Goal: Task Accomplishment & Management: Manage account settings

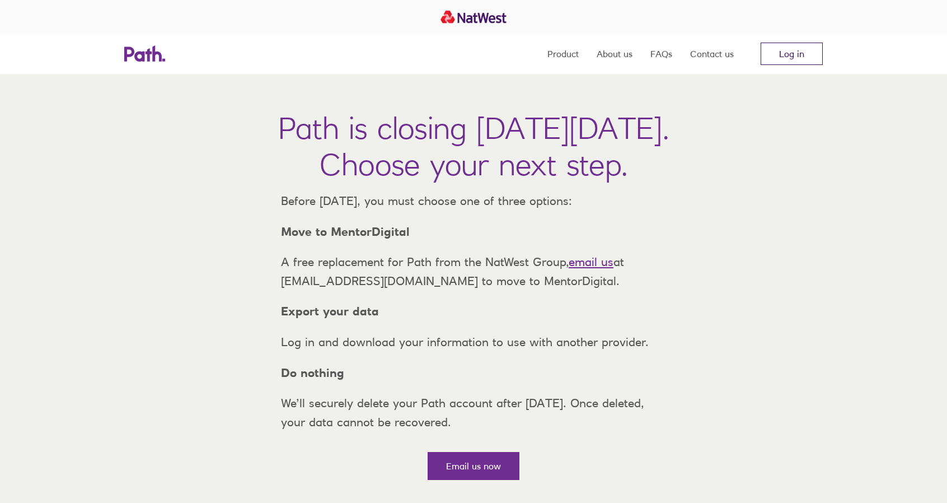
click at [807, 54] on link "Log in" at bounding box center [792, 54] width 62 height 22
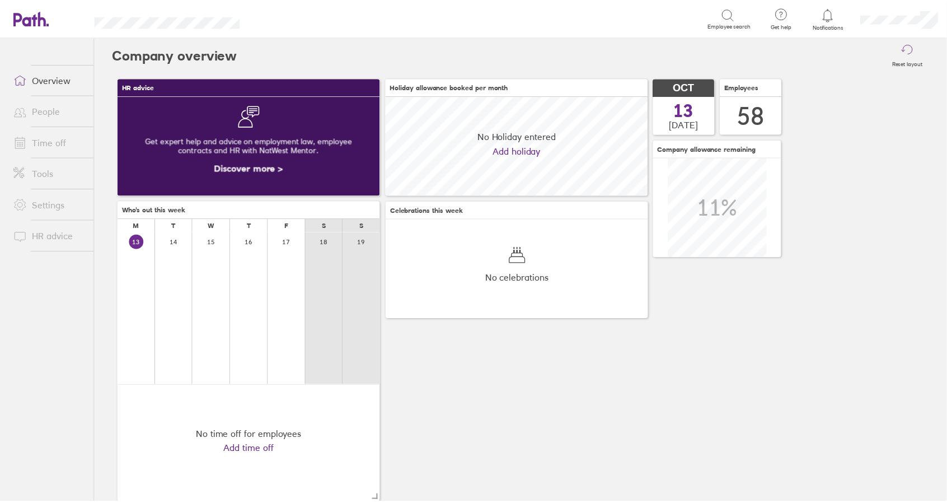
scroll to position [100, 264]
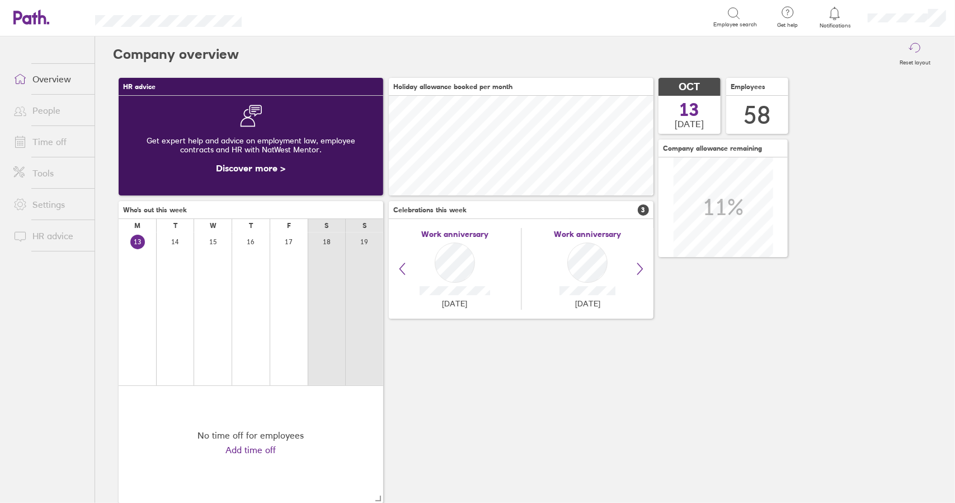
click at [58, 141] on link "Time off" at bounding box center [49, 141] width 90 height 22
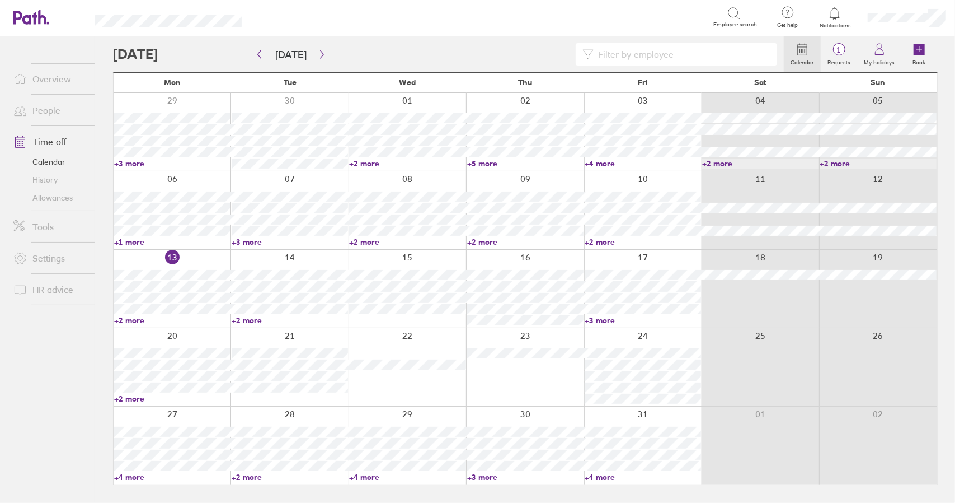
click at [364, 476] on link "+4 more" at bounding box center [407, 477] width 116 height 10
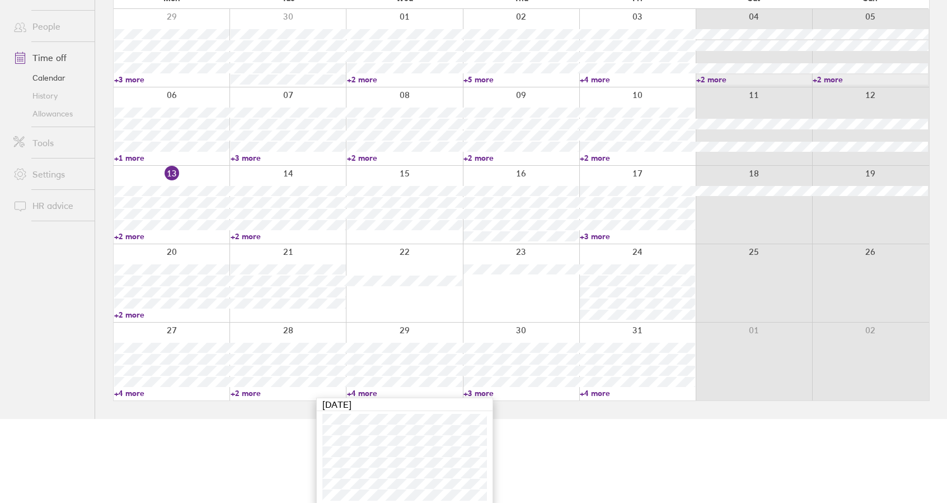
scroll to position [87, 0]
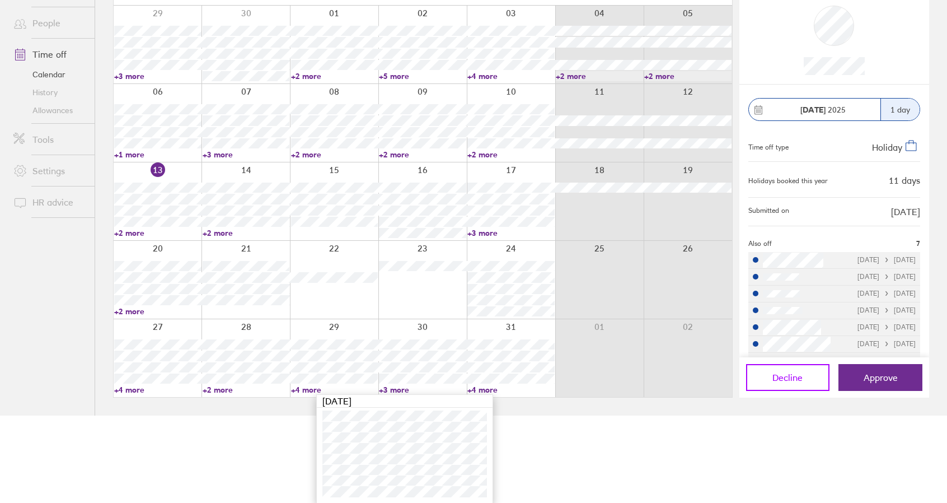
click at [814, 378] on button "Decline" at bounding box center [788, 377] width 84 height 27
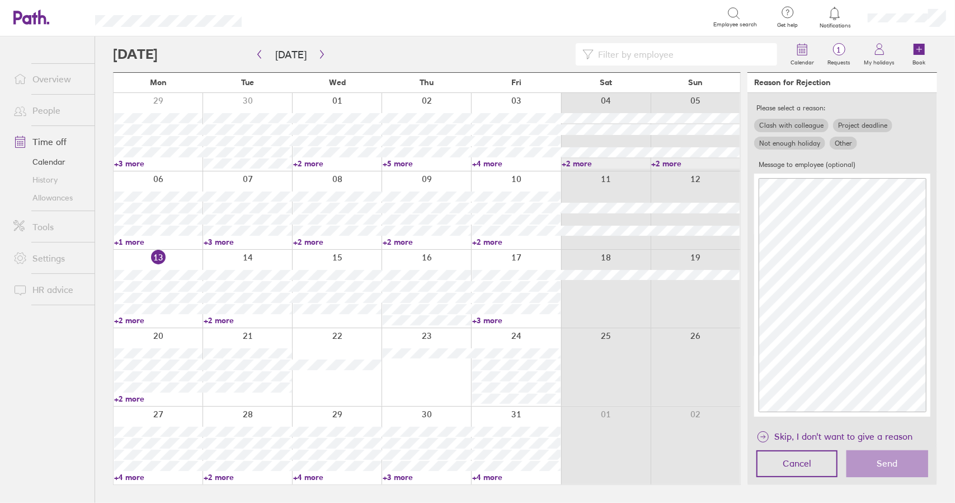
click at [799, 137] on label "Not enough holiday" at bounding box center [789, 143] width 71 height 13
click at [0, 0] on input "Not enough holiday" at bounding box center [0, 0] width 0 height 0
click at [884, 464] on span "Send" at bounding box center [888, 463] width 21 height 10
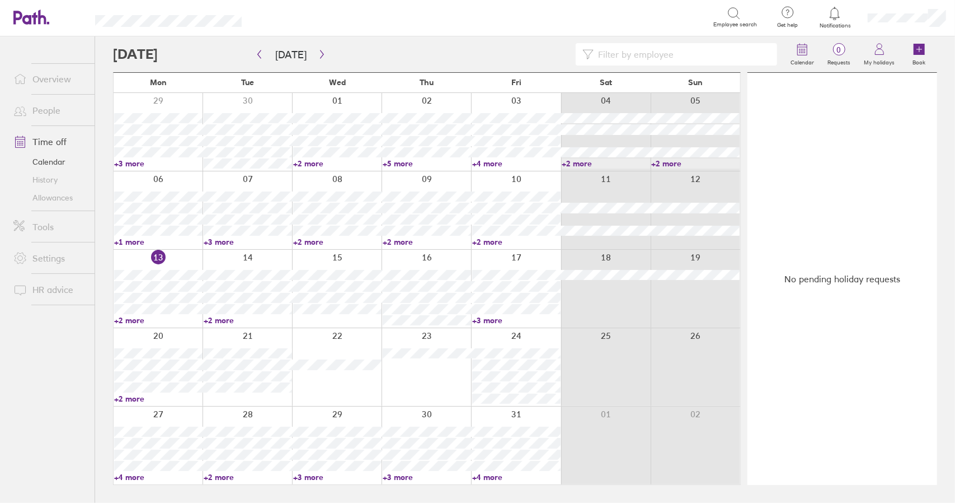
click at [359, 411] on div at bounding box center [337, 445] width 90 height 78
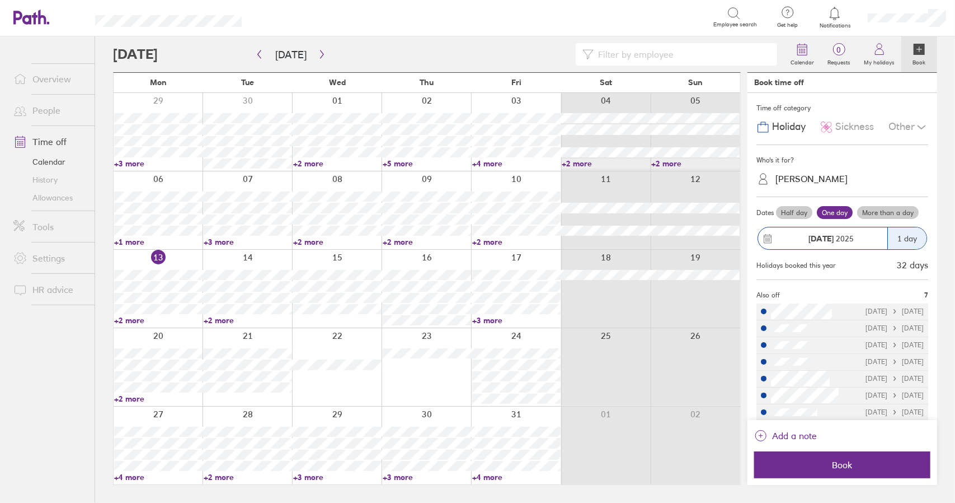
click at [899, 126] on div "Other" at bounding box center [909, 126] width 40 height 21
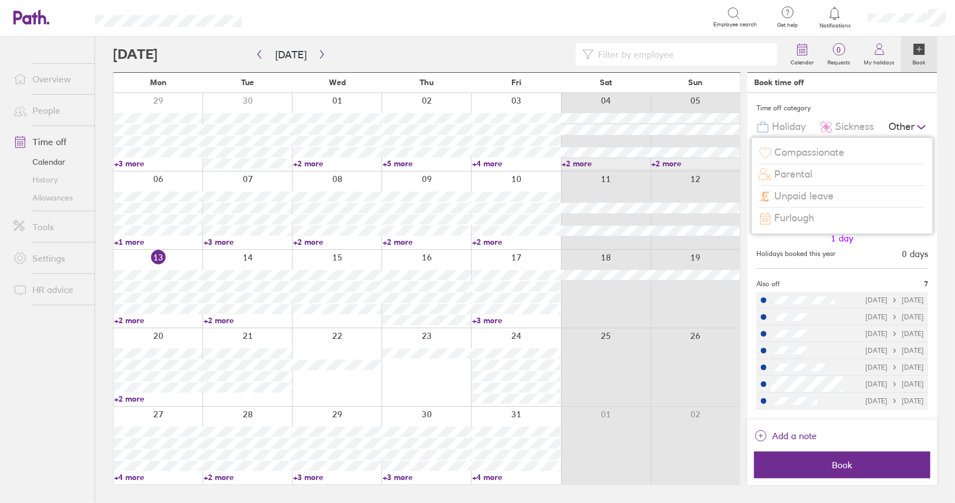
click at [816, 196] on span "Unpaid leave" at bounding box center [804, 196] width 59 height 12
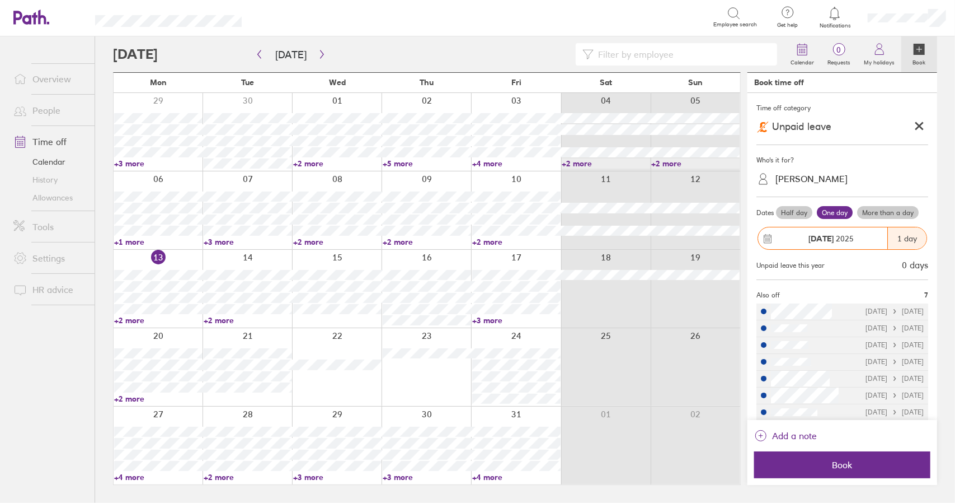
click at [815, 179] on div "Chris Reason" at bounding box center [812, 179] width 72 height 11
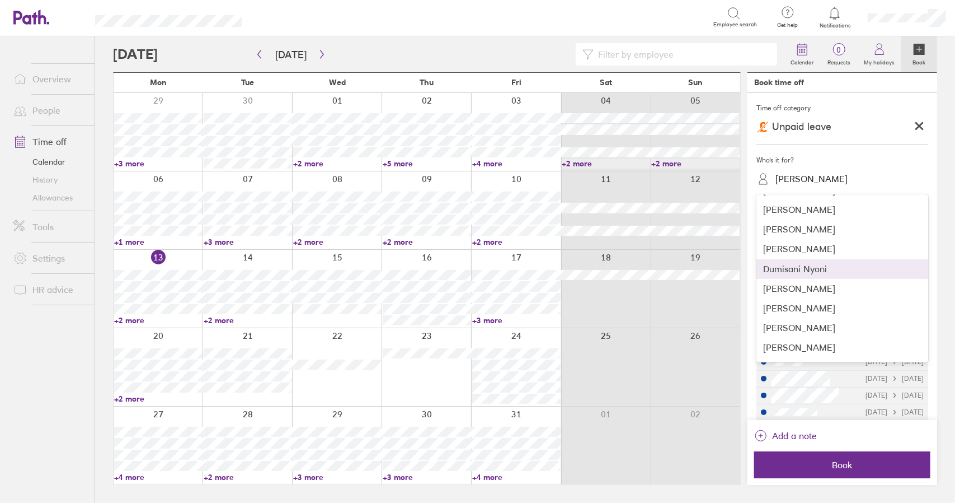
scroll to position [504, 0]
click at [804, 256] on div "Jawad Saqib" at bounding box center [843, 254] width 172 height 20
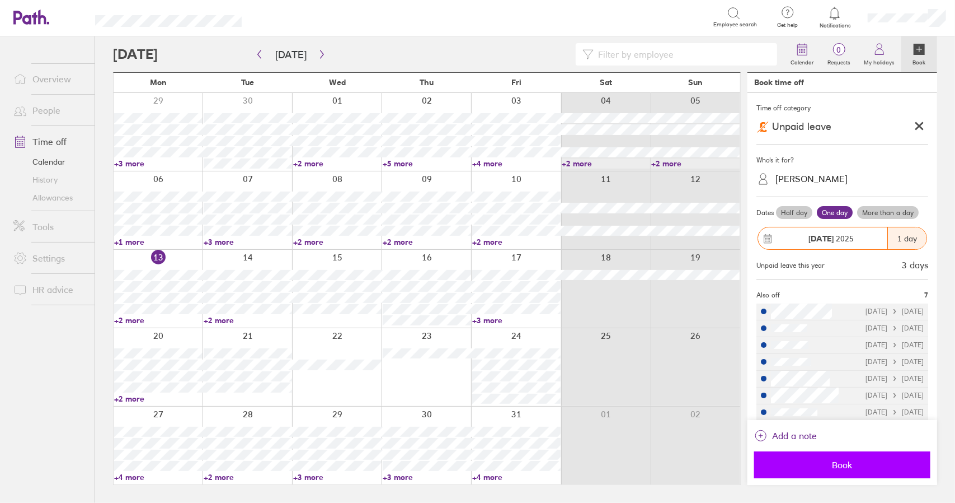
click at [851, 468] on span "Book" at bounding box center [842, 465] width 161 height 10
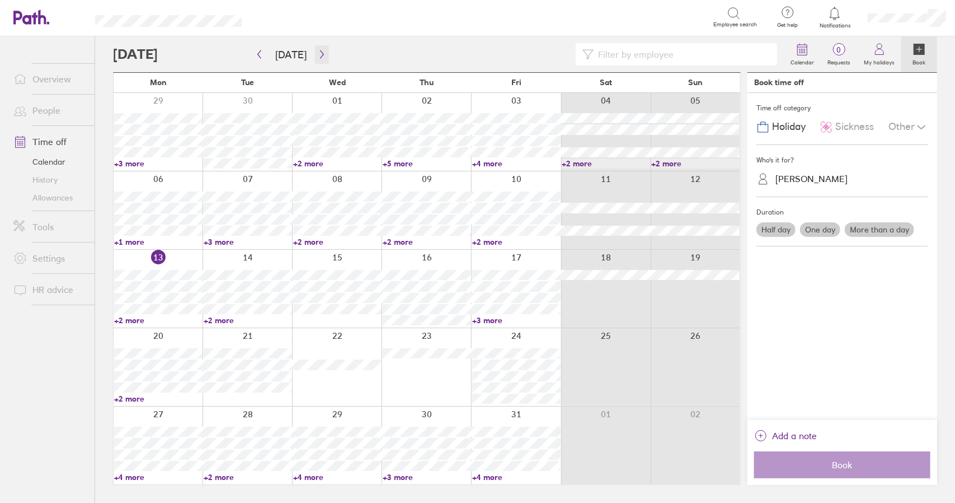
click at [320, 53] on icon "button" at bounding box center [322, 54] width 8 height 9
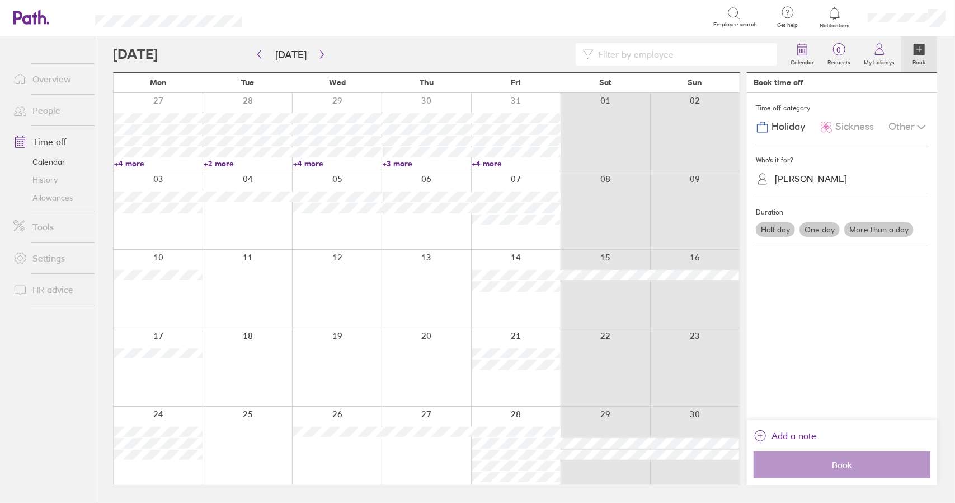
click at [536, 413] on div at bounding box center [516, 445] width 90 height 78
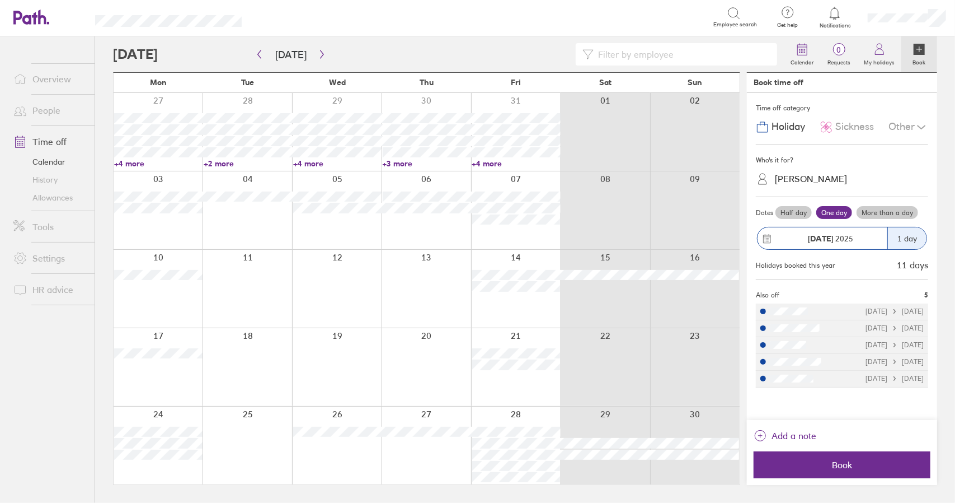
click at [894, 212] on label "More than a day" at bounding box center [888, 212] width 62 height 13
click at [0, 0] on input "More than a day" at bounding box center [0, 0] width 0 height 0
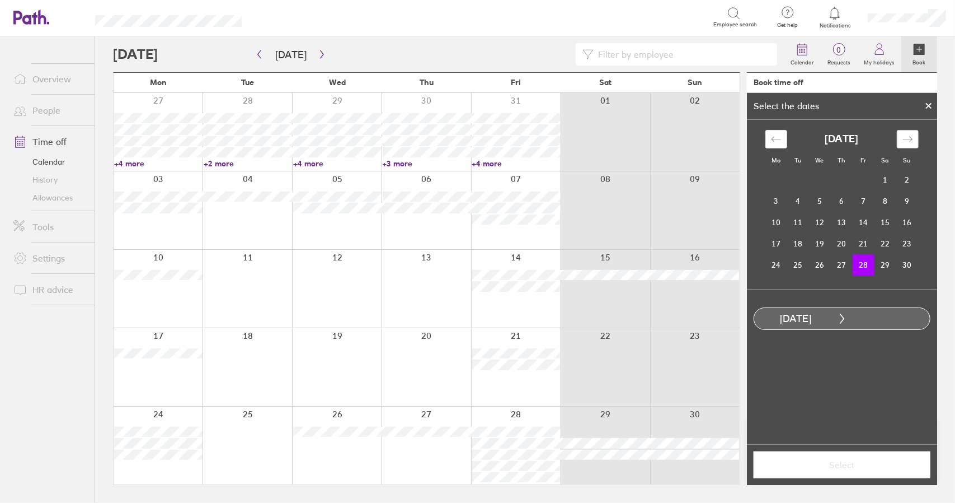
click at [913, 142] on div "Move forward to switch to the next month." at bounding box center [908, 139] width 22 height 18
click at [807, 177] on td "2" at bounding box center [799, 179] width 22 height 21
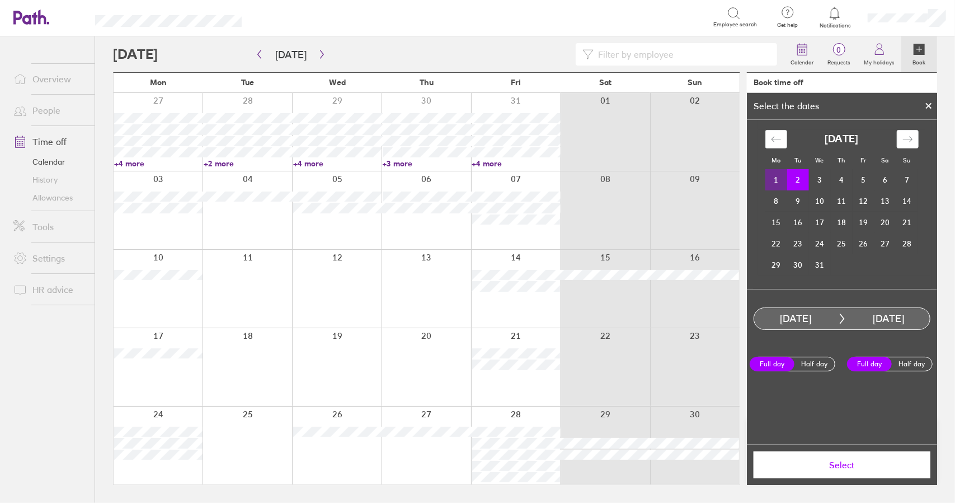
click at [865, 462] on span "Select" at bounding box center [842, 465] width 161 height 10
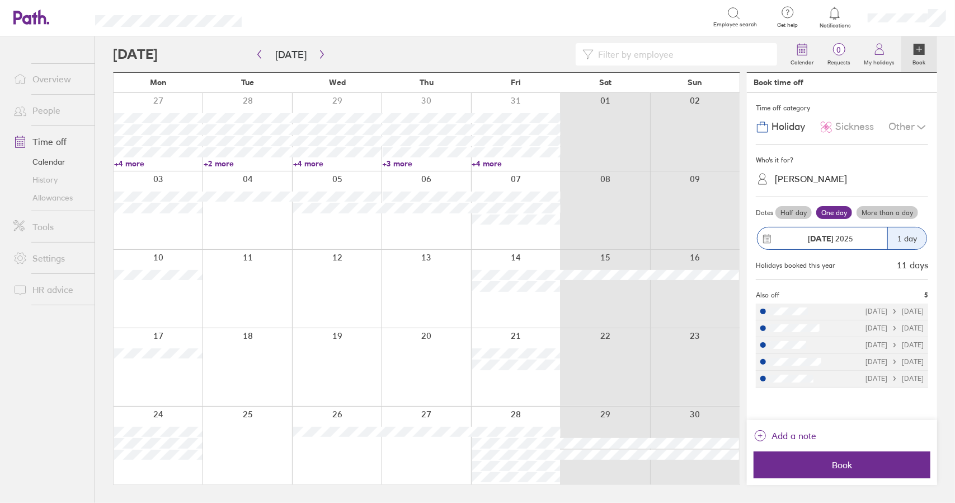
click at [812, 170] on div "Jawad Saqib" at bounding box center [849, 178] width 159 height 17
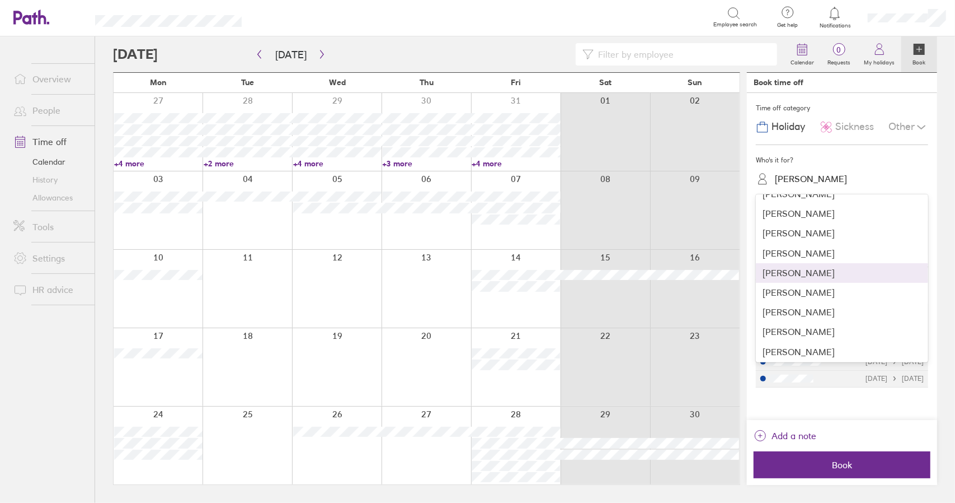
scroll to position [56, 0]
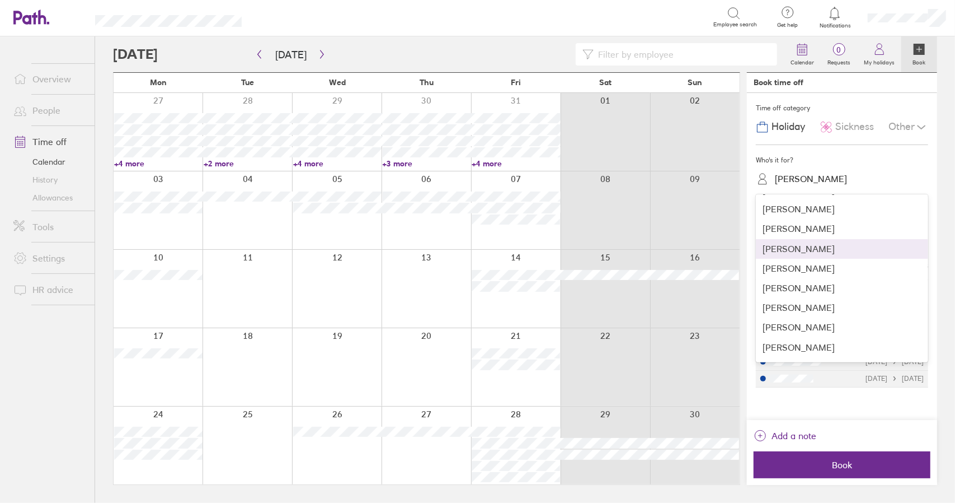
click at [817, 243] on div "Anthony Robert Poad" at bounding box center [842, 249] width 172 height 20
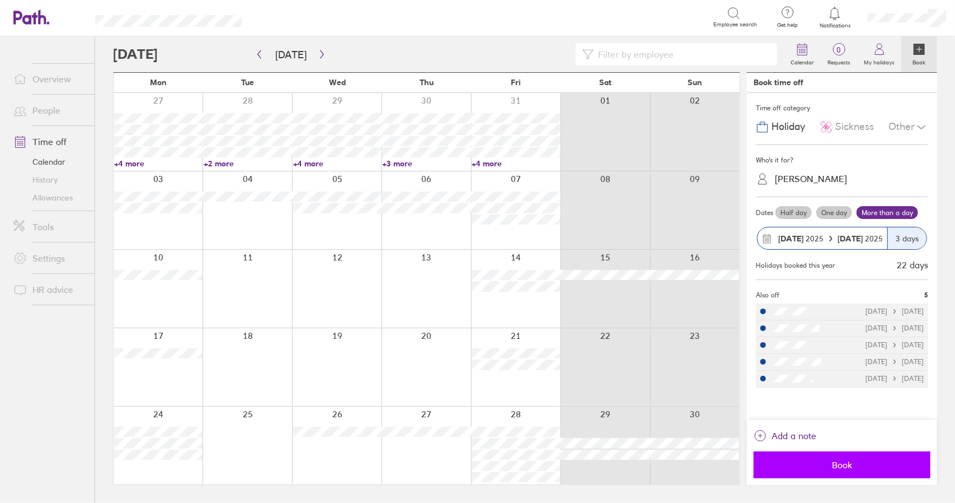
click at [822, 469] on span "Book" at bounding box center [842, 465] width 161 height 10
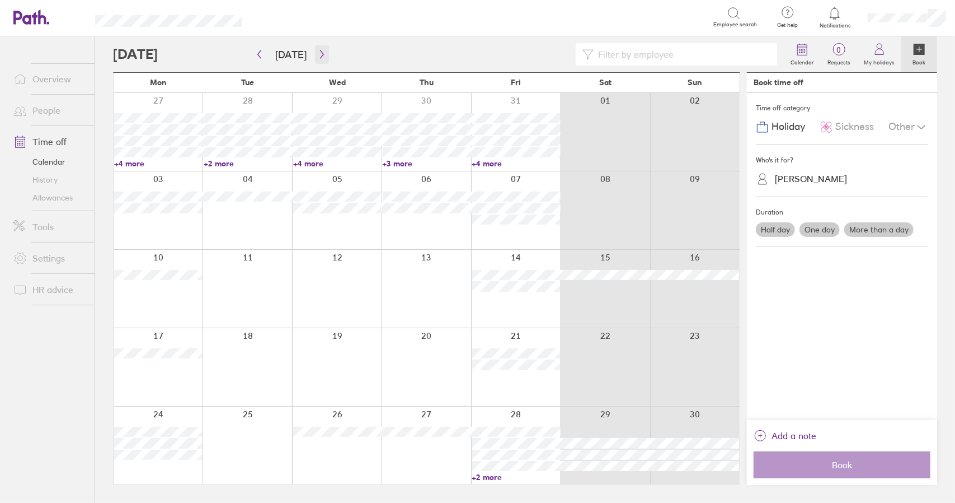
click at [320, 49] on button "button" at bounding box center [322, 54] width 14 height 18
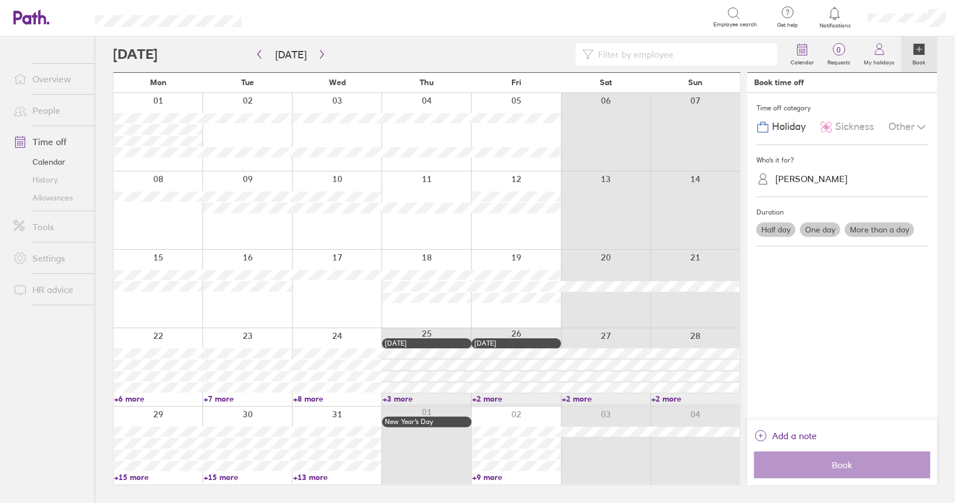
click at [54, 138] on link "Time off" at bounding box center [49, 141] width 90 height 22
